Goal: Task Accomplishment & Management: Use online tool/utility

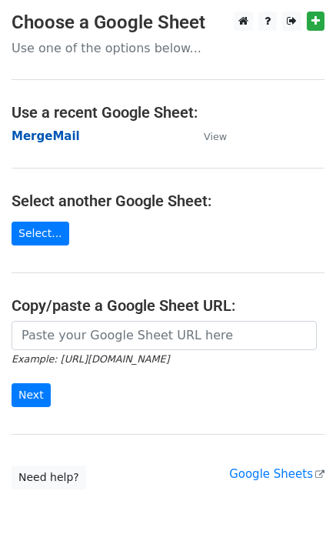
click at [39, 136] on strong "MergeMail" at bounding box center [46, 136] width 69 height 14
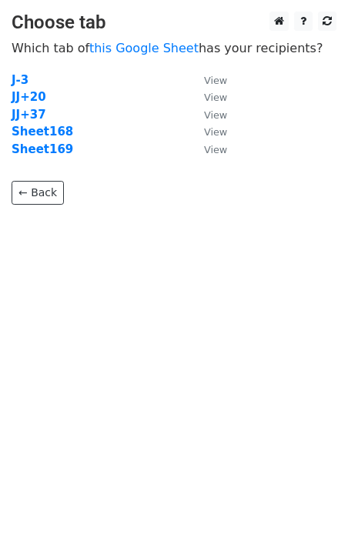
click at [51, 157] on td "Sheet169" at bounding box center [100, 150] width 177 height 18
click at [52, 154] on strong "Sheet169" at bounding box center [43, 149] width 62 height 14
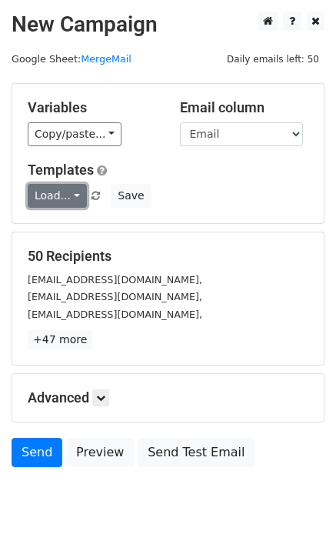
click at [32, 192] on link "Load..." at bounding box center [57, 196] width 59 height 24
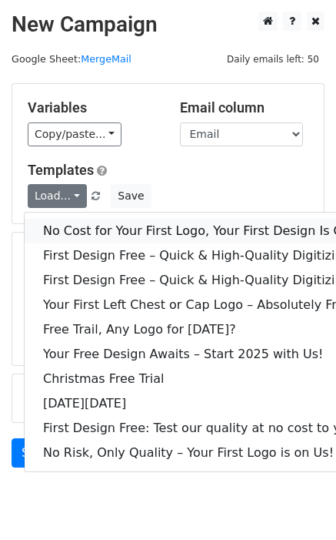
click at [99, 236] on link "No Cost for Your First Logo, Your First Design Is On Us!" at bounding box center [209, 231] width 369 height 25
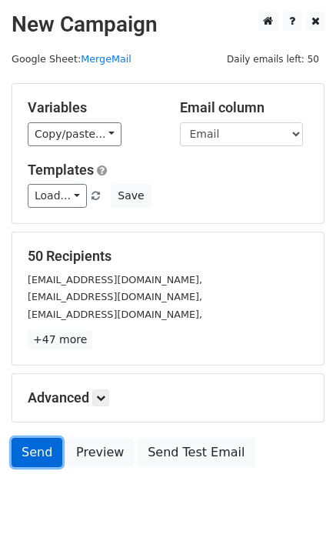
click at [38, 456] on link "Send" at bounding box center [37, 452] width 51 height 29
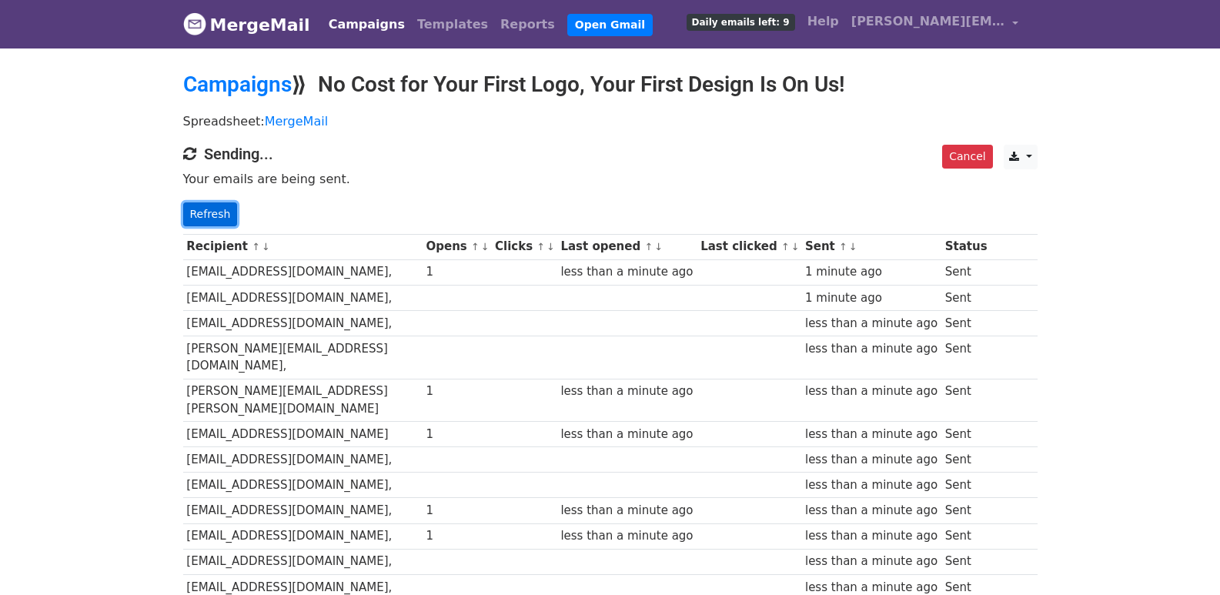
click at [203, 208] on link "Refresh" at bounding box center [210, 214] width 55 height 24
click at [218, 202] on link "Refresh" at bounding box center [210, 214] width 55 height 24
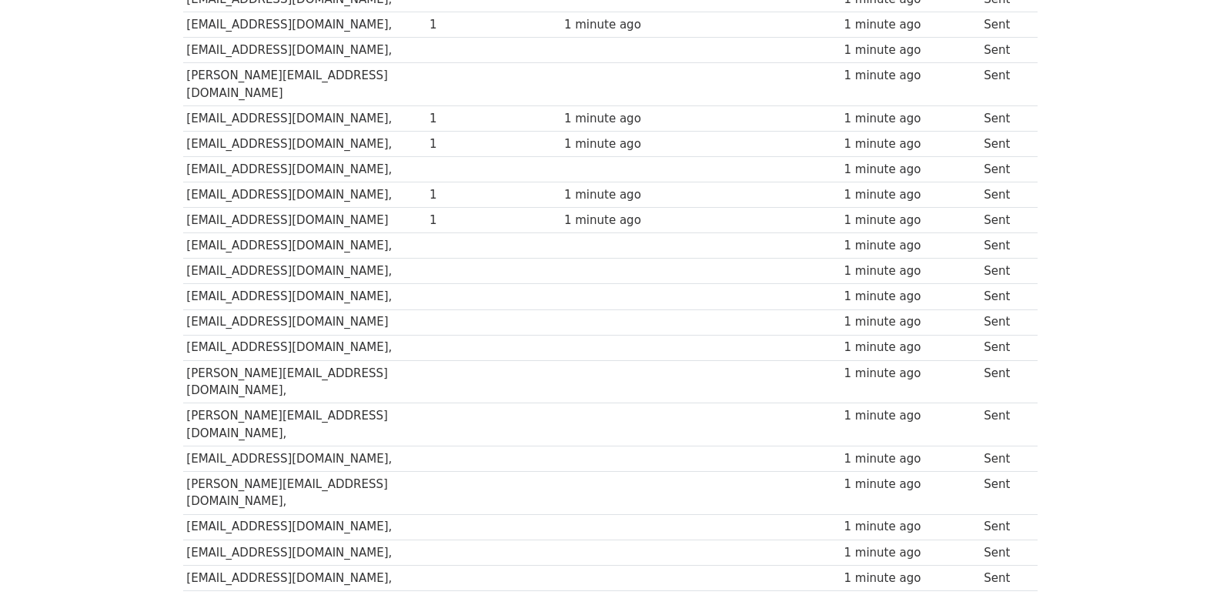
scroll to position [1072, 0]
